Goal: Find specific page/section: Find specific page/section

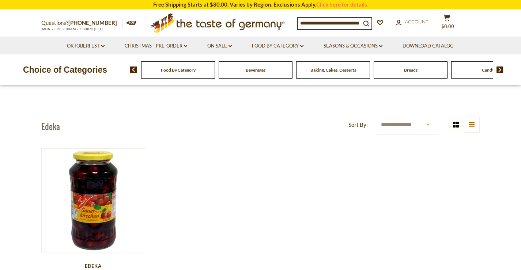
click at [215, 77] on div "Beverages" at bounding box center [178, 69] width 74 height 17
click at [215, 65] on div "Beverages" at bounding box center [178, 69] width 74 height 17
click at [259, 69] on span "Beverages" at bounding box center [256, 69] width 20 height 5
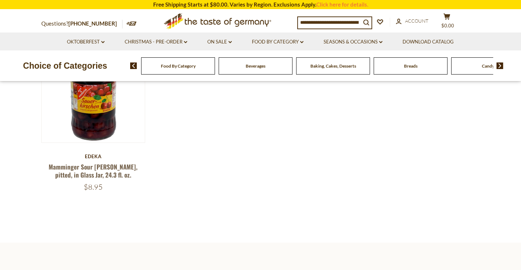
scroll to position [219, 0]
